Goal: Task Accomplishment & Management: Manage account settings

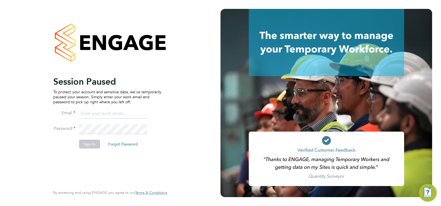
type input "[EMAIL_ADDRESS][DOMAIN_NAME]"
drag, startPoint x: 92, startPoint y: 143, endPoint x: 90, endPoint y: 135, distance: 7.6
click at [92, 143] on button "Sign In" at bounding box center [89, 144] width 21 height 9
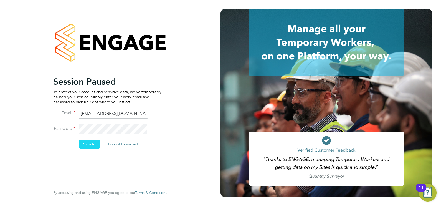
click at [85, 146] on button "Sign In" at bounding box center [89, 144] width 21 height 9
